Goal: Information Seeking & Learning: Understand process/instructions

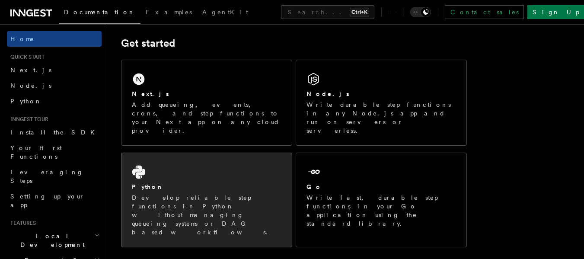
click at [162, 193] on p "Develop reliable step functions in Python without managing queueing systems or …" at bounding box center [207, 214] width 150 height 43
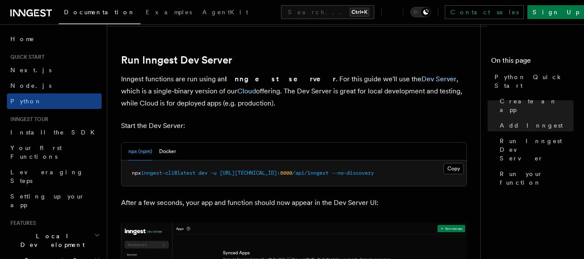
scroll to position [1044, 0]
click at [169, 153] on button "Docker" at bounding box center [167, 151] width 17 height 18
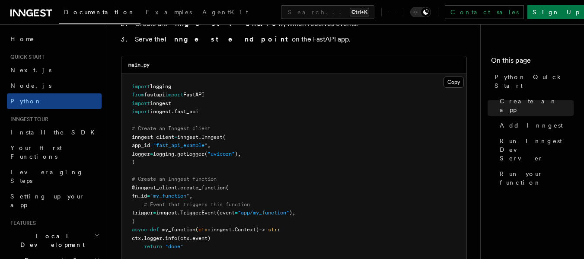
scroll to position [589, 0]
click at [450, 83] on button "Copy Copied" at bounding box center [454, 81] width 20 height 11
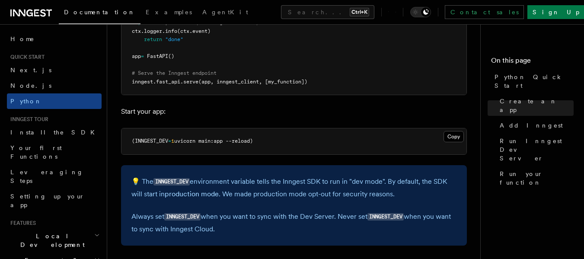
scroll to position [809, 0]
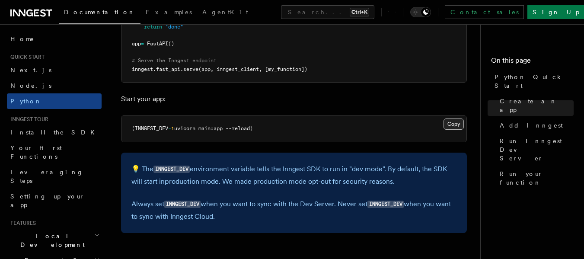
click at [454, 121] on button "Copy Copied" at bounding box center [454, 123] width 20 height 11
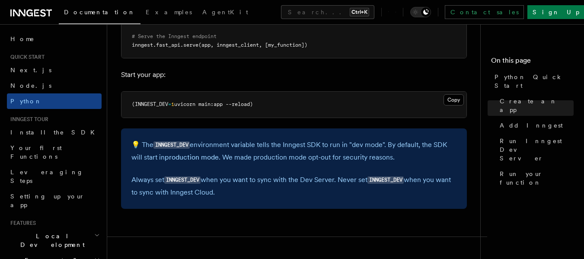
scroll to position [833, 0]
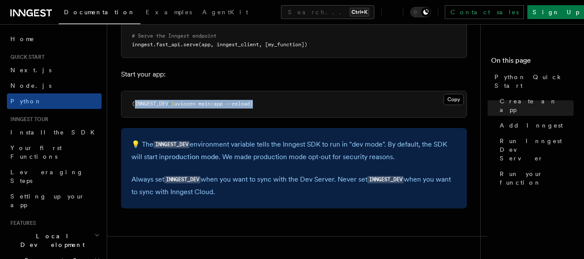
drag, startPoint x: 255, startPoint y: 104, endPoint x: 135, endPoint y: 102, distance: 119.8
click at [135, 102] on span "(INNGEST_DEV = 1 uvicorn main:app --reload)" at bounding box center [192, 104] width 121 height 6
copy span "INNGEST_DEV = 1 uvicorn main:app --reload"
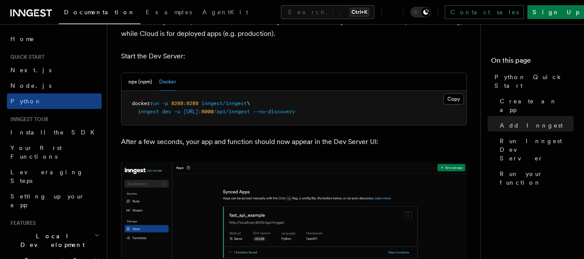
scroll to position [1113, 0]
click at [450, 99] on button "Copy Copied" at bounding box center [454, 99] width 20 height 11
click at [143, 79] on button "npx (npm)" at bounding box center [140, 83] width 24 height 18
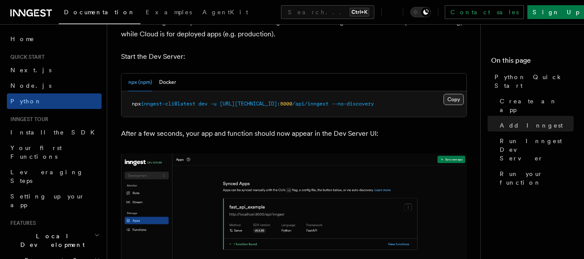
click at [458, 99] on button "Copy Copied" at bounding box center [454, 99] width 20 height 11
click at [453, 102] on button "Copy Copied" at bounding box center [454, 99] width 20 height 11
